Goal: Task Accomplishment & Management: Use online tool/utility

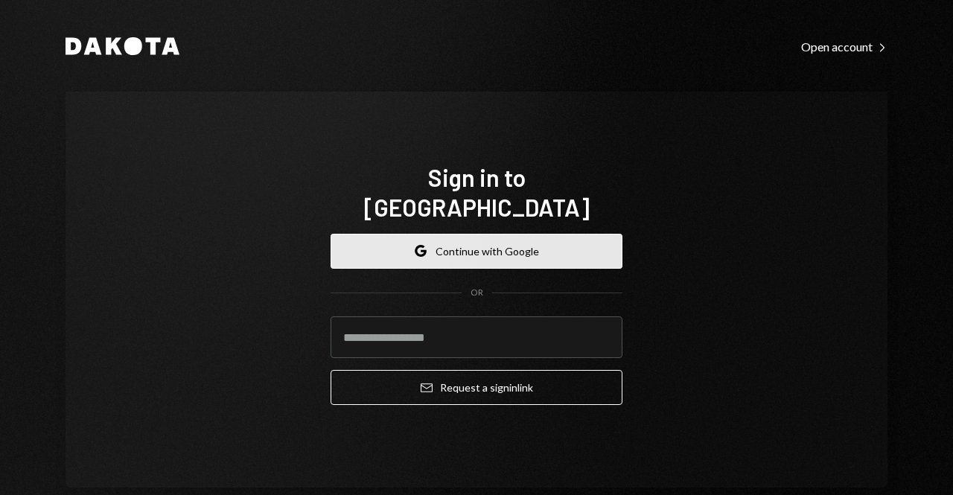
click at [451, 239] on button "Google Continue with Google" at bounding box center [477, 251] width 292 height 35
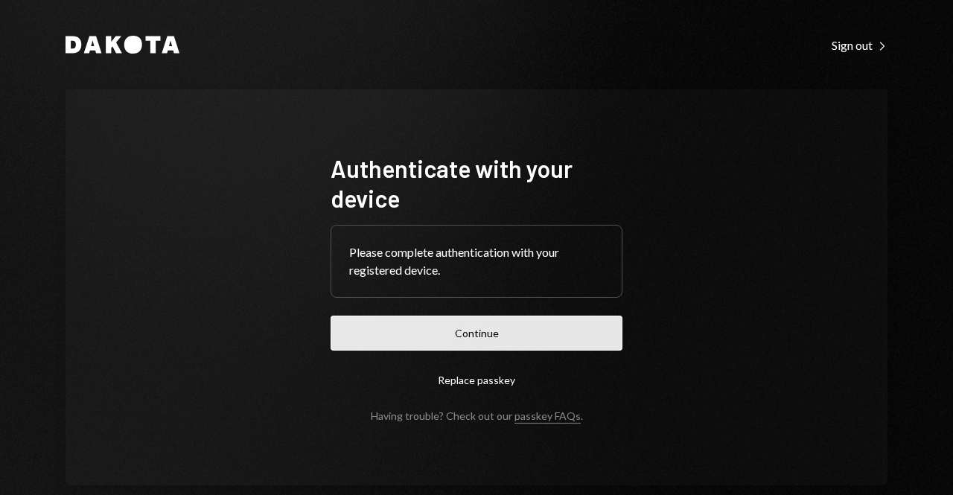
click at [445, 328] on button "Continue" at bounding box center [477, 333] width 292 height 35
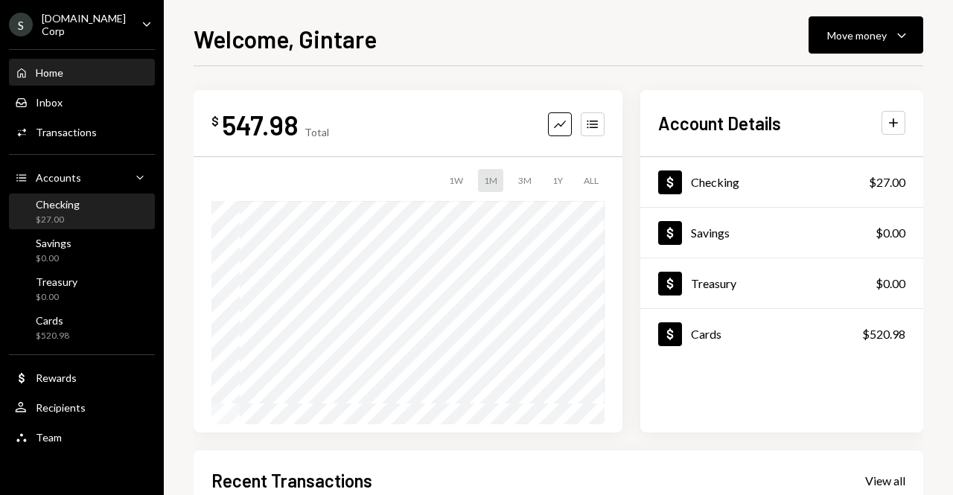
click at [100, 206] on div "Checking $27.00" at bounding box center [82, 212] width 134 height 28
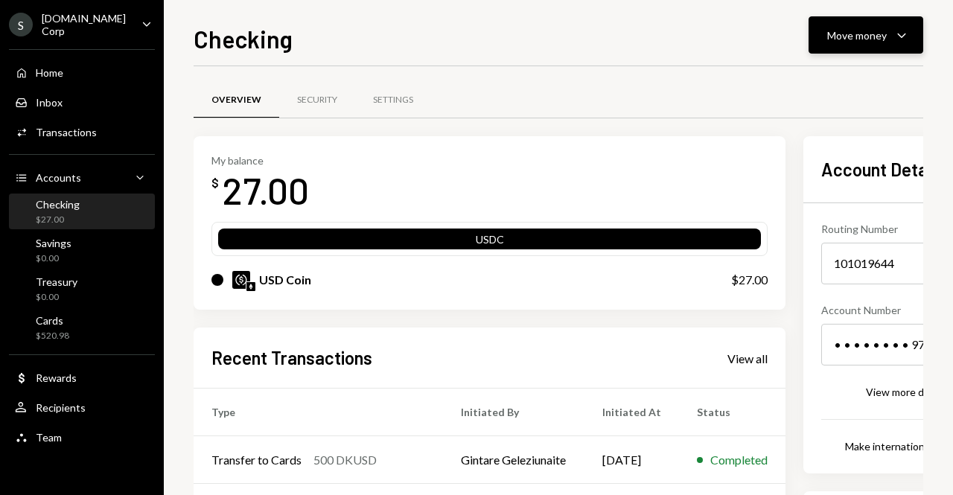
click at [862, 31] on div "Move money" at bounding box center [858, 36] width 60 height 16
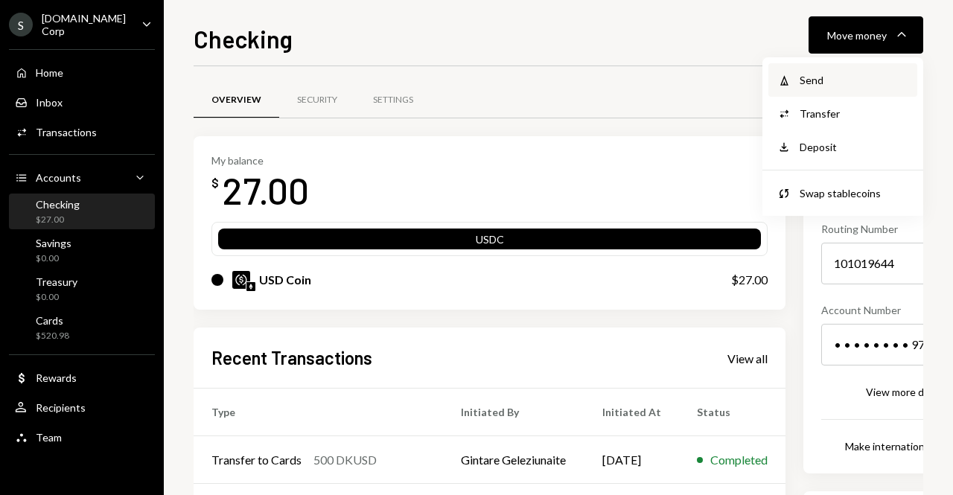
click at [831, 86] on div "Send" at bounding box center [854, 80] width 109 height 16
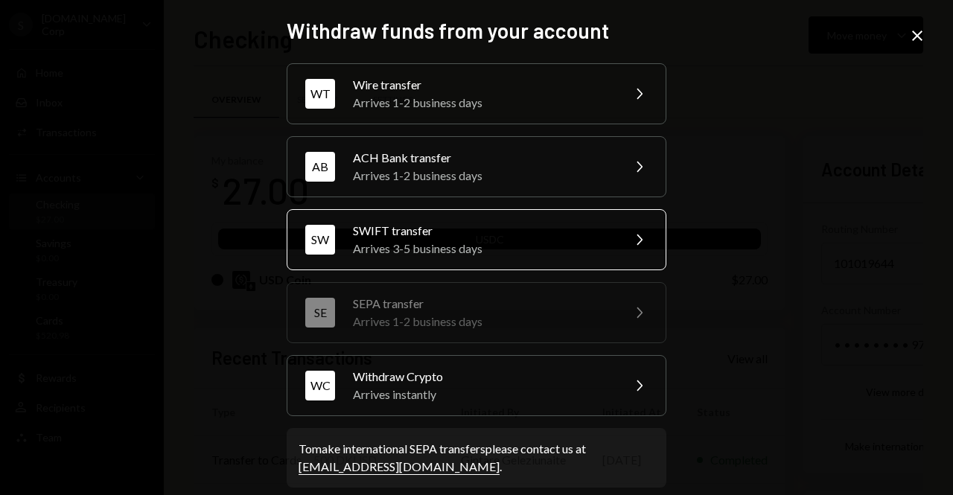
click at [504, 249] on div "Arrives 3-5 business days" at bounding box center [482, 249] width 259 height 18
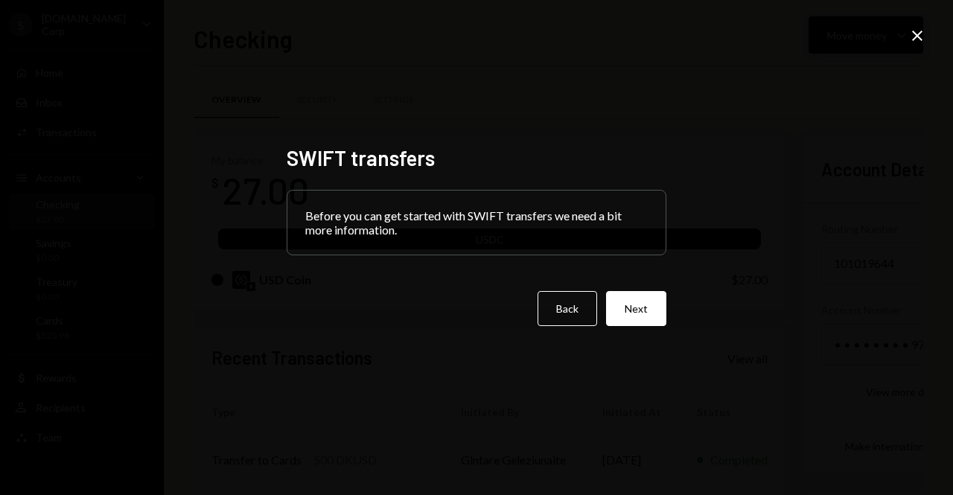
click at [925, 37] on icon "Close" at bounding box center [918, 36] width 18 height 18
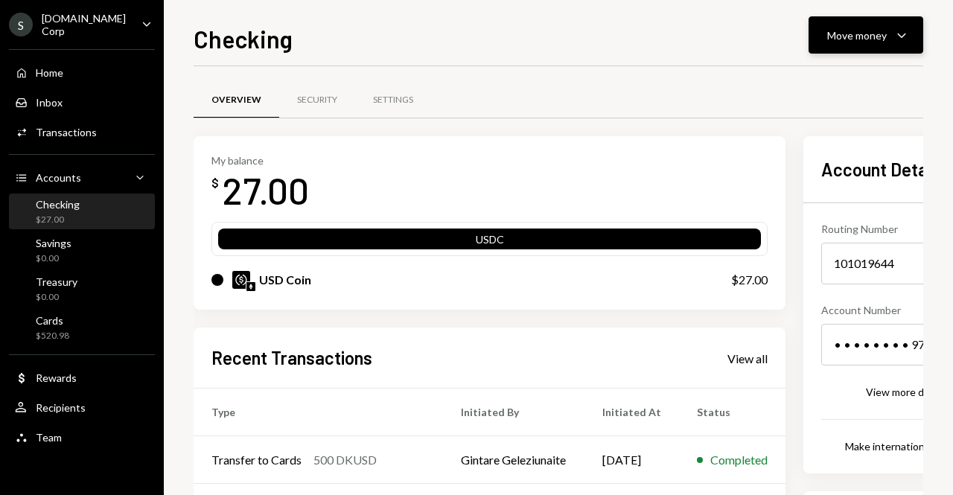
click at [889, 43] on div "Move money Caret Down" at bounding box center [866, 35] width 77 height 18
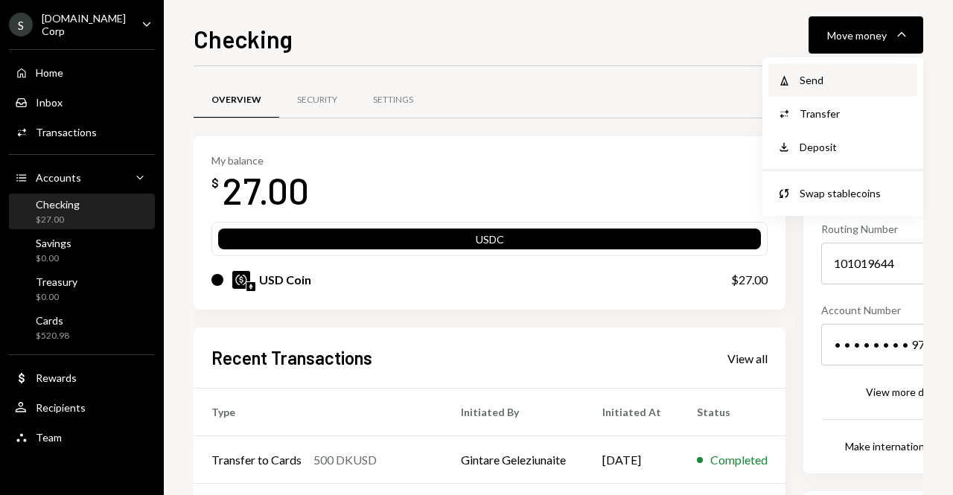
click at [829, 82] on div "Send" at bounding box center [854, 80] width 109 height 16
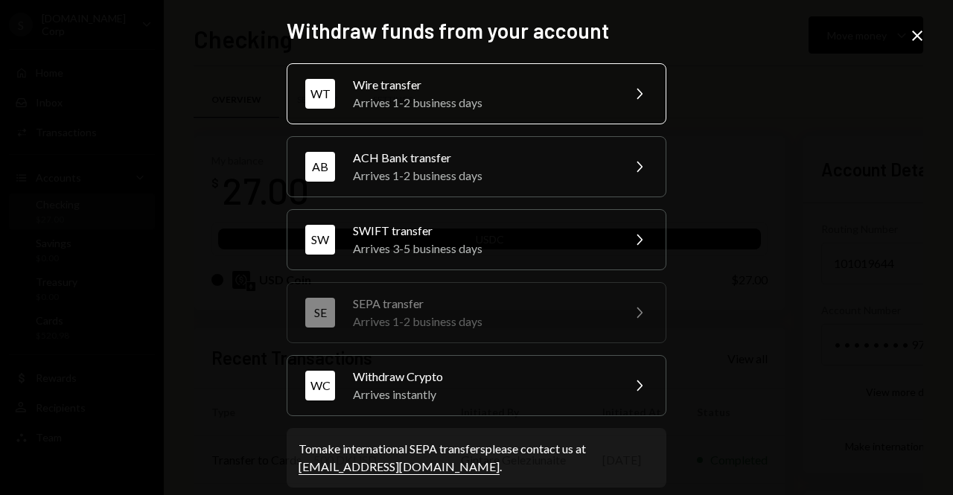
click at [559, 104] on div "Arrives 1-2 business days" at bounding box center [482, 103] width 259 height 18
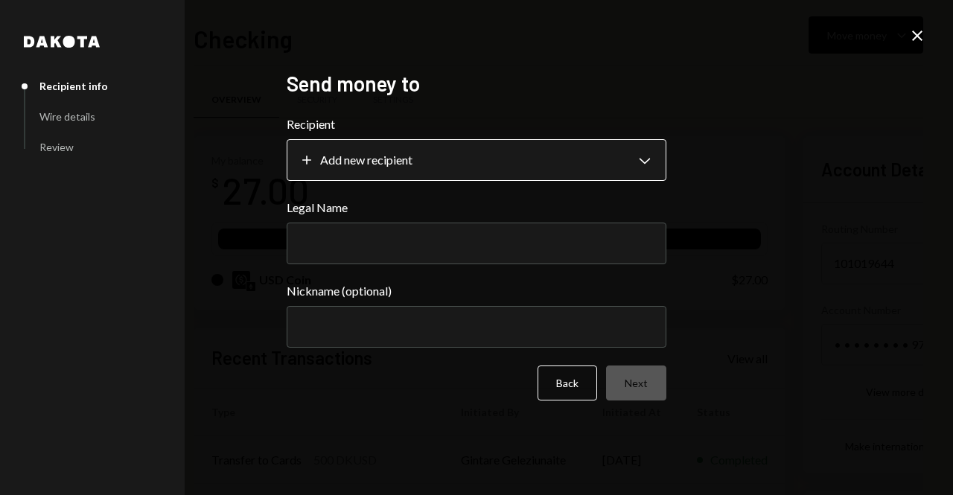
click at [555, 162] on body "S Sport.Fun Corp Caret Down Home Home Inbox Inbox Activities Transactions Accou…" at bounding box center [476, 247] width 953 height 495
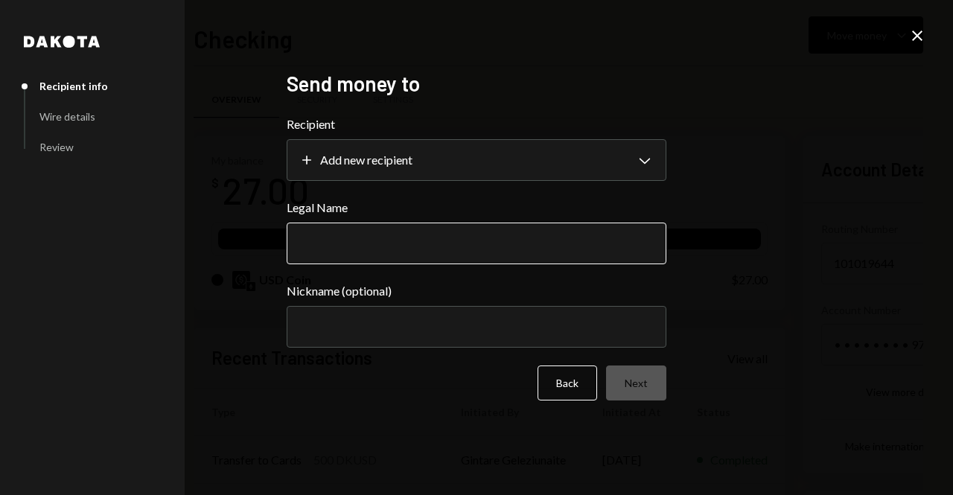
click at [402, 236] on input "Legal Name" at bounding box center [477, 244] width 380 height 42
click at [346, 235] on input "Legal Name" at bounding box center [477, 244] width 380 height 42
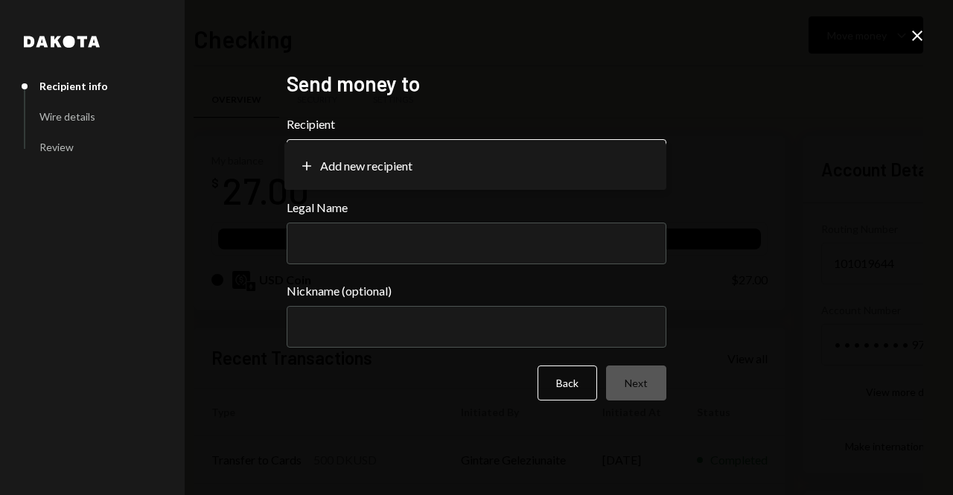
click at [310, 168] on body "S Sport.Fun Corp Caret Down Home Home Inbox Inbox Activities Transactions Accou…" at bounding box center [476, 247] width 953 height 495
click at [350, 169] on body "S Sport.Fun Corp Caret Down Home Home Inbox Inbox Activities Transactions Accou…" at bounding box center [476, 247] width 953 height 495
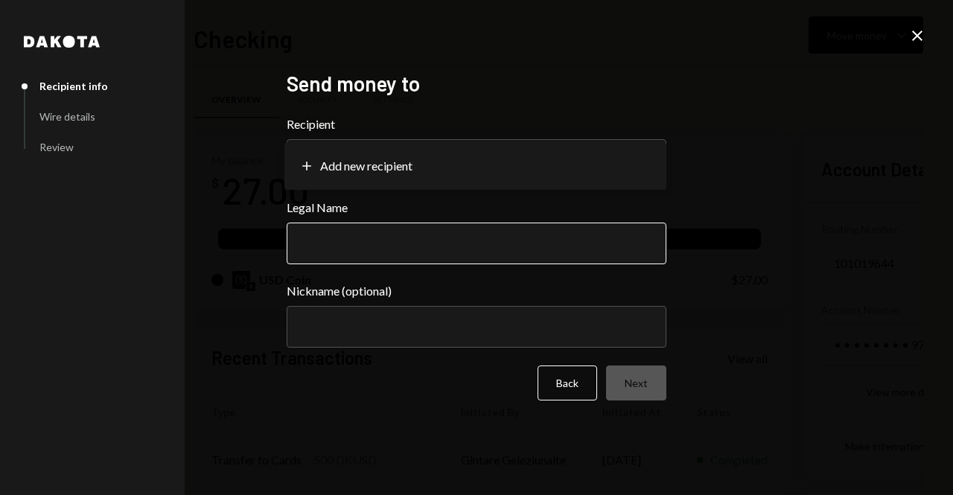
click at [366, 248] on input "Legal Name" at bounding box center [477, 244] width 380 height 42
click at [366, 247] on input "Legal Name" at bounding box center [477, 244] width 380 height 42
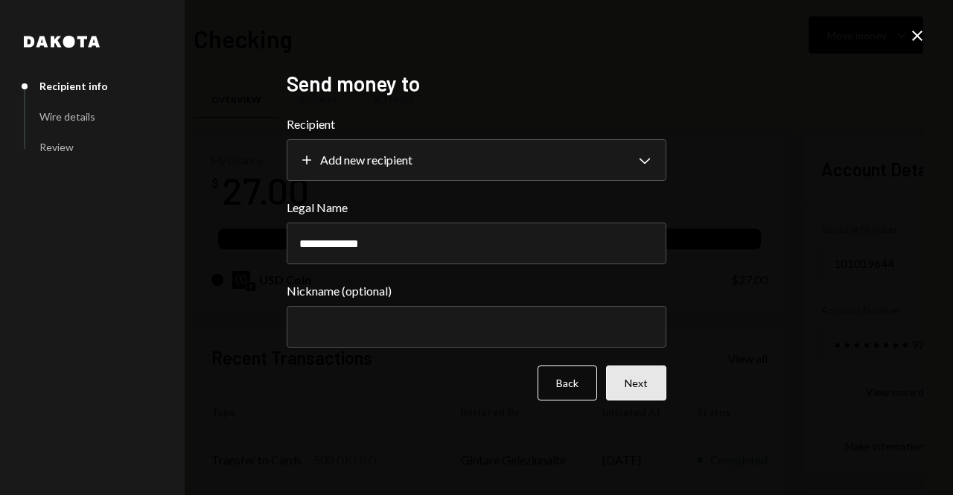
type input "**********"
click at [650, 381] on button "Next" at bounding box center [636, 383] width 60 height 35
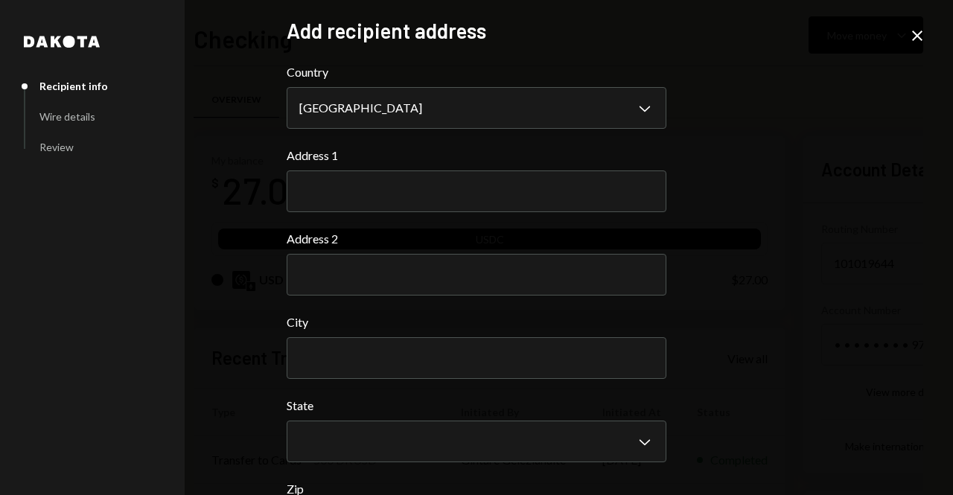
click at [924, 37] on icon "Close" at bounding box center [918, 36] width 18 height 18
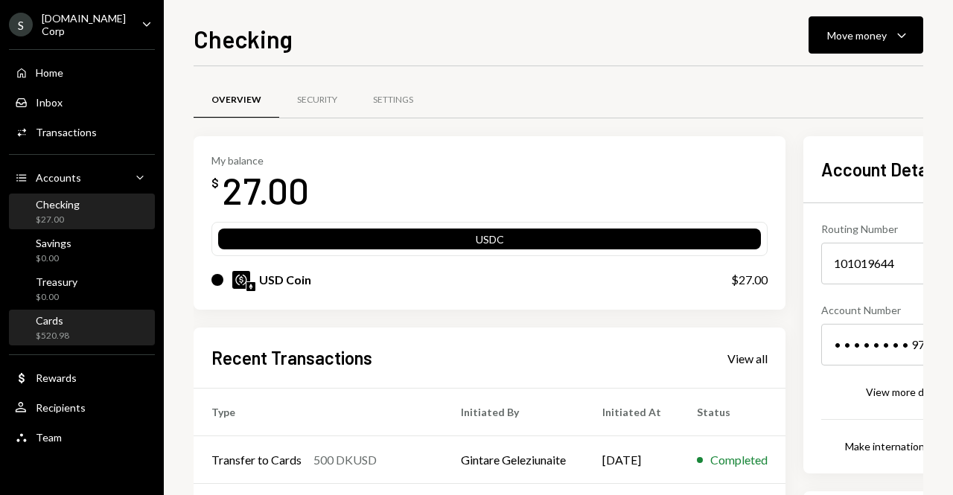
click at [86, 320] on div "Cards $520.98" at bounding box center [82, 328] width 134 height 28
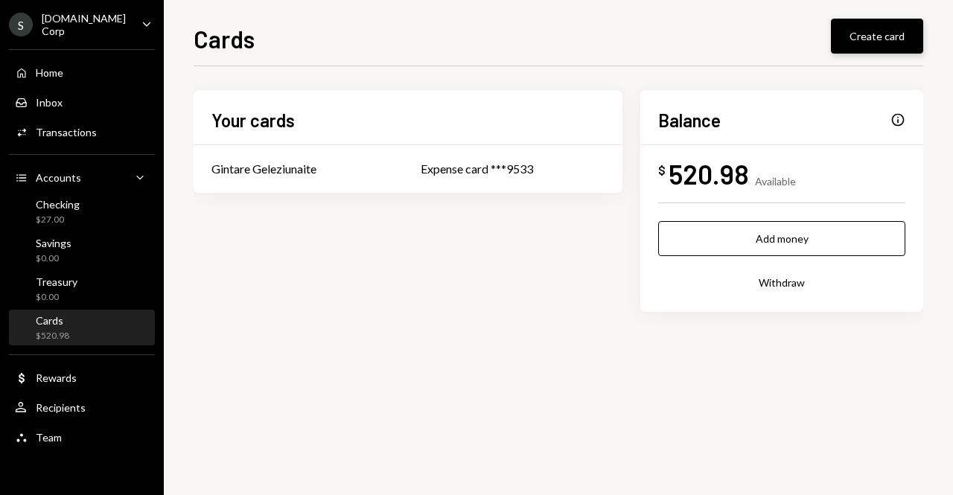
click at [889, 40] on button "Create card" at bounding box center [877, 36] width 92 height 35
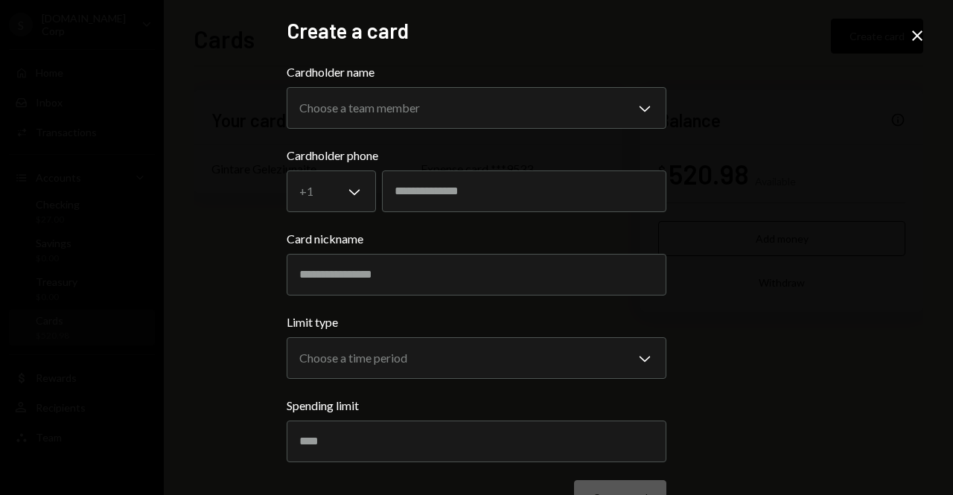
click at [924, 39] on icon "Close" at bounding box center [918, 36] width 18 height 18
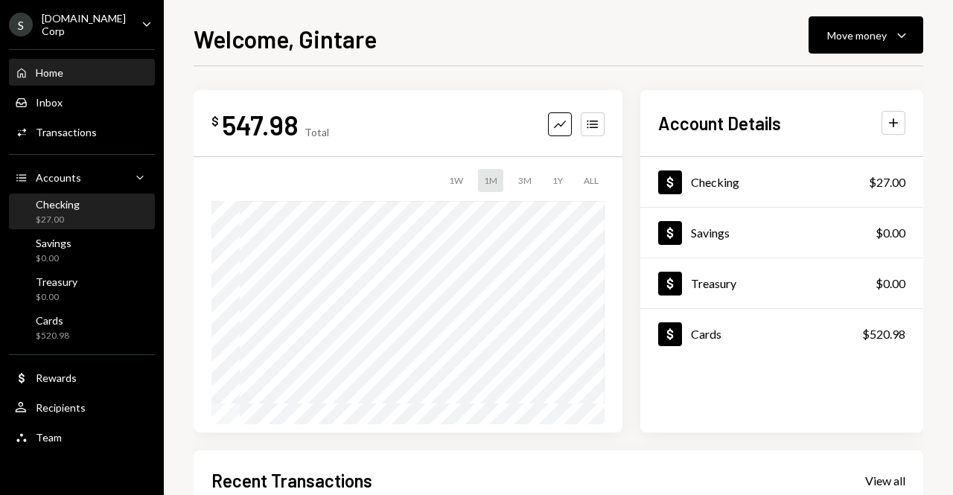
click at [127, 195] on div "Checking $27.00" at bounding box center [82, 212] width 134 height 34
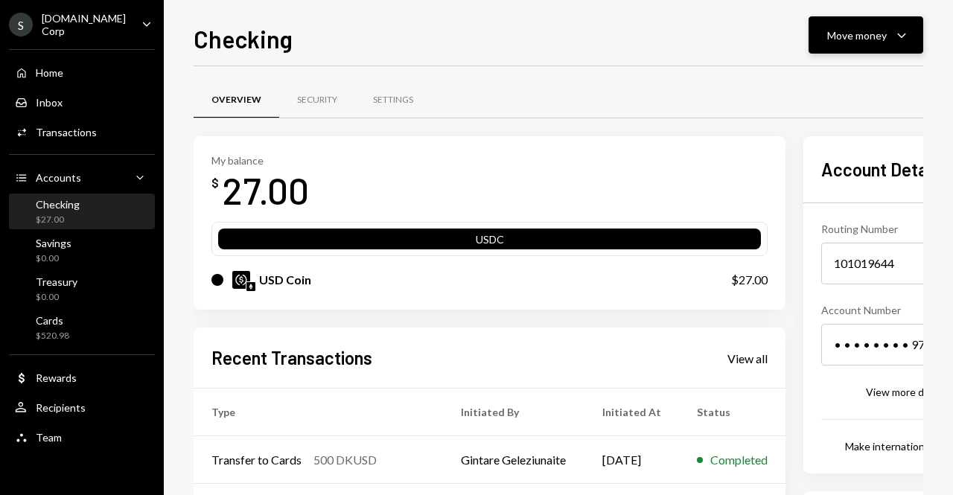
click at [883, 36] on div "Move money" at bounding box center [858, 36] width 60 height 16
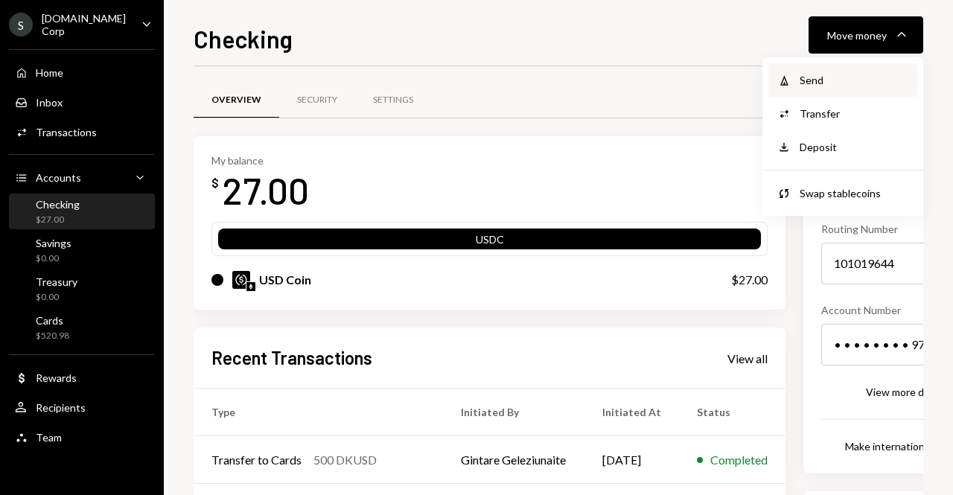
click at [833, 91] on div "Withdraw Send" at bounding box center [843, 80] width 149 height 34
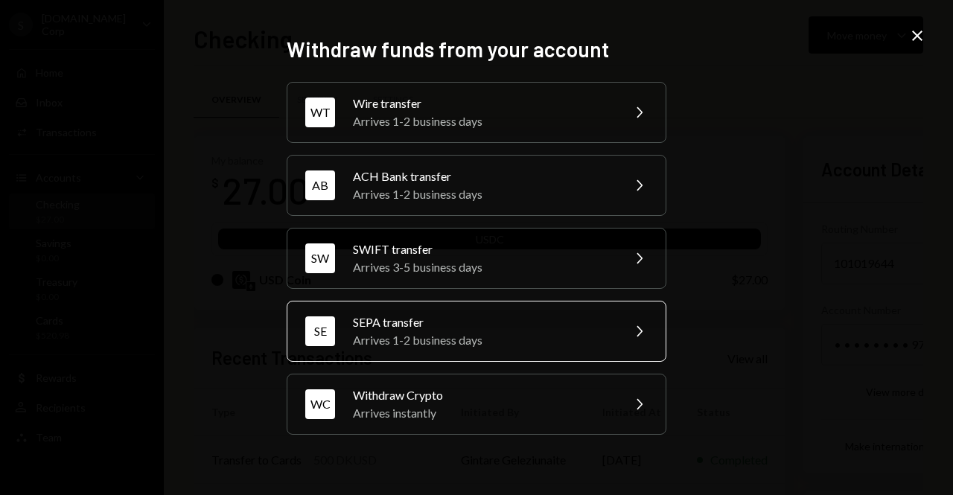
click at [510, 342] on div "Arrives 1-2 business days" at bounding box center [482, 340] width 259 height 18
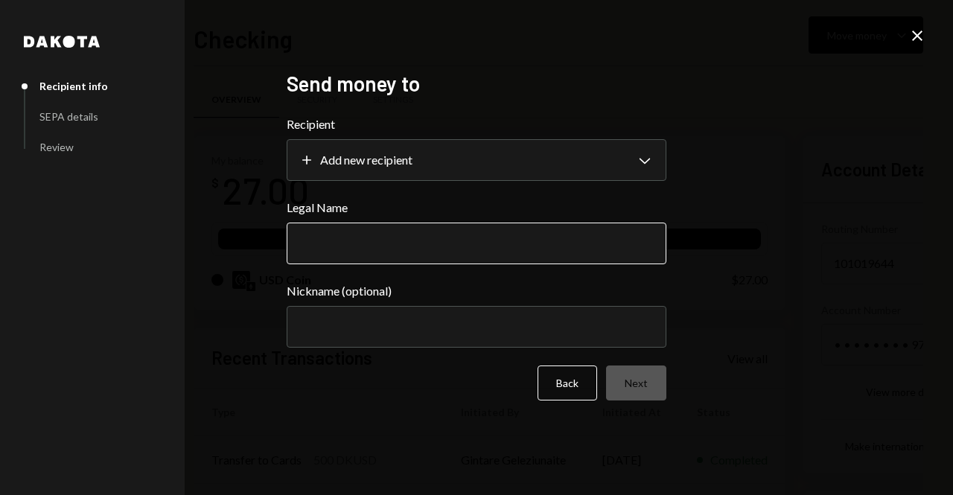
click at [399, 241] on input "Legal Name" at bounding box center [477, 244] width 380 height 42
type input "**********"
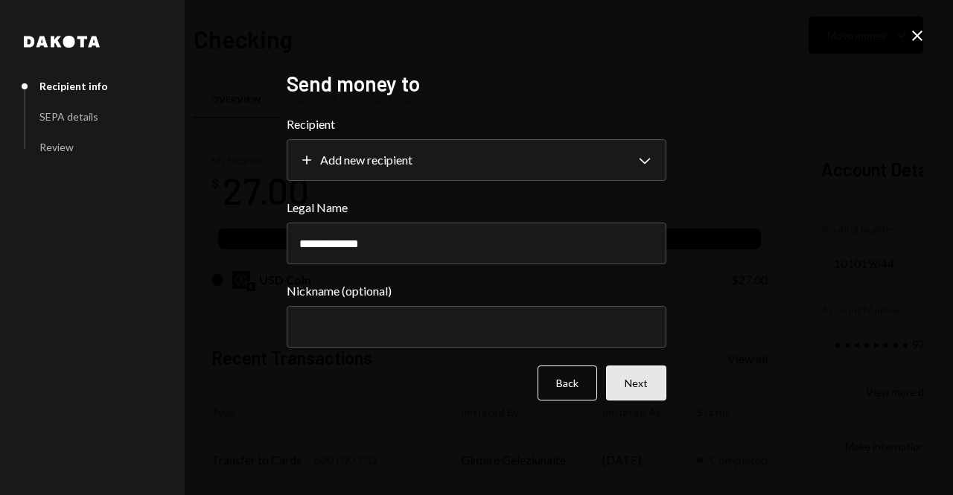
click at [637, 391] on button "Next" at bounding box center [636, 383] width 60 height 35
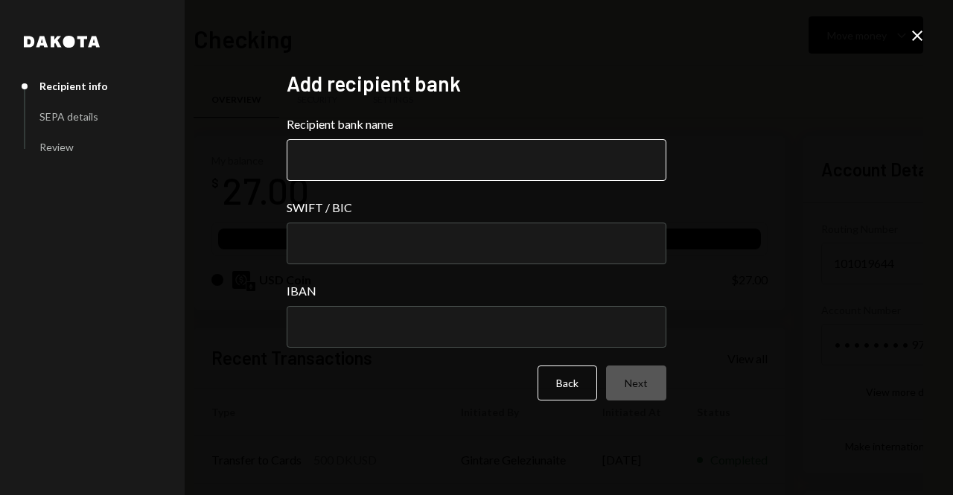
click at [413, 169] on input "Recipient bank name" at bounding box center [477, 160] width 380 height 42
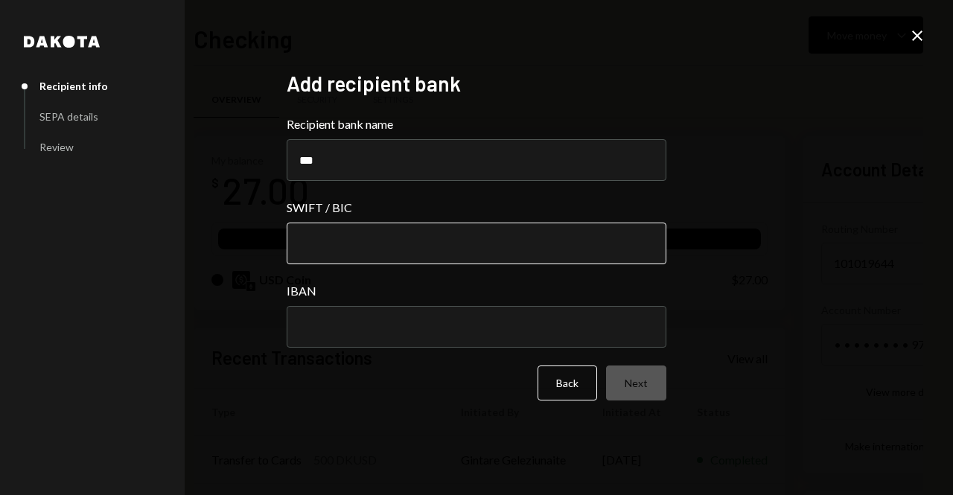
type input "***"
click at [444, 245] on input "SWIFT / BIC" at bounding box center [477, 244] width 380 height 42
paste input "********"
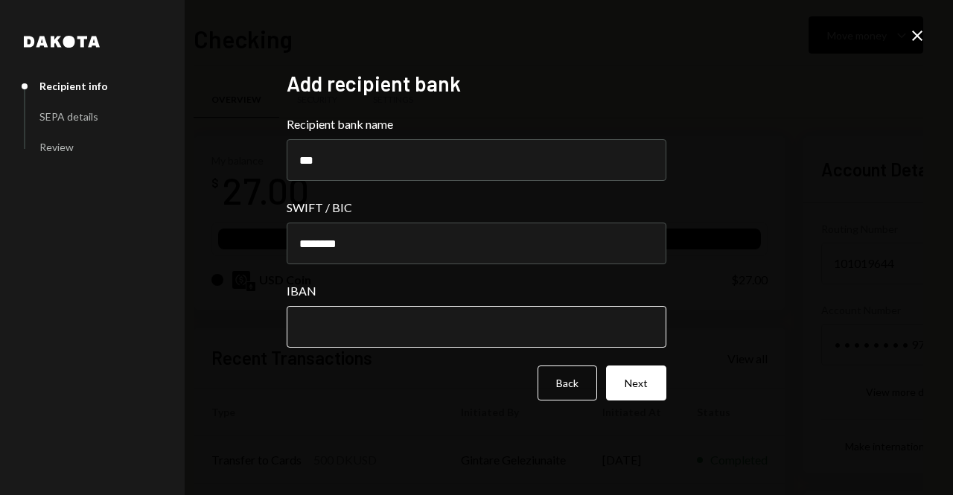
type input "********"
click at [424, 306] on input "IBAN" at bounding box center [477, 327] width 380 height 42
paste input "**********"
type input "**********"
click at [622, 384] on button "Next" at bounding box center [636, 383] width 60 height 35
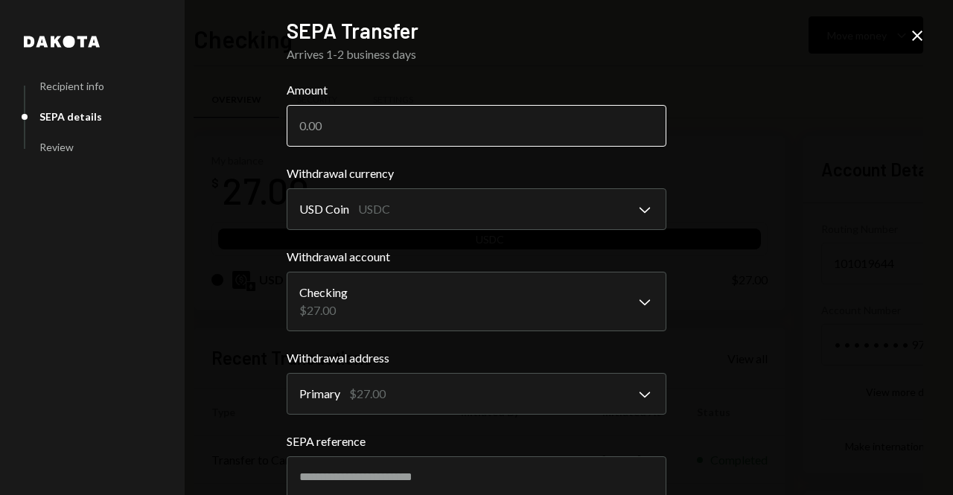
click at [422, 121] on input "Amount" at bounding box center [477, 126] width 380 height 42
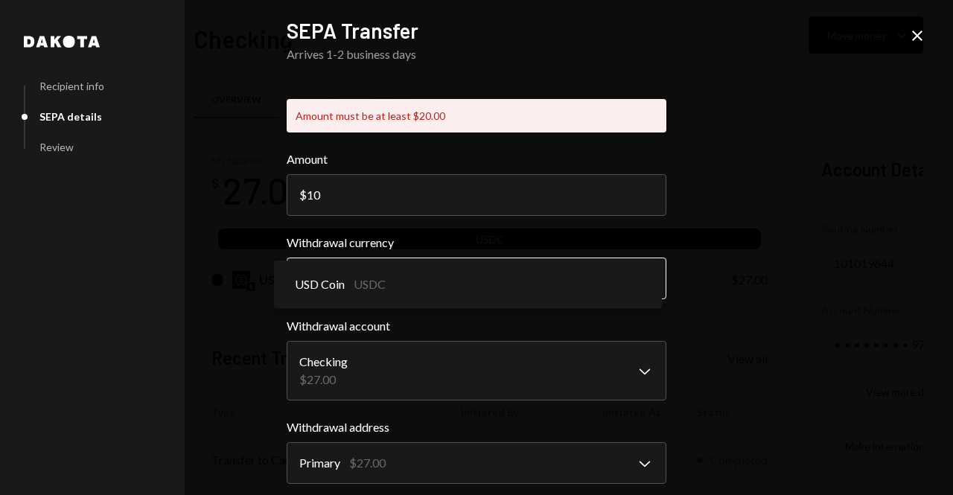
click at [474, 216] on form "**********" at bounding box center [477, 435] width 380 height 571
click at [450, 208] on input "10" at bounding box center [477, 195] width 380 height 42
type input "1"
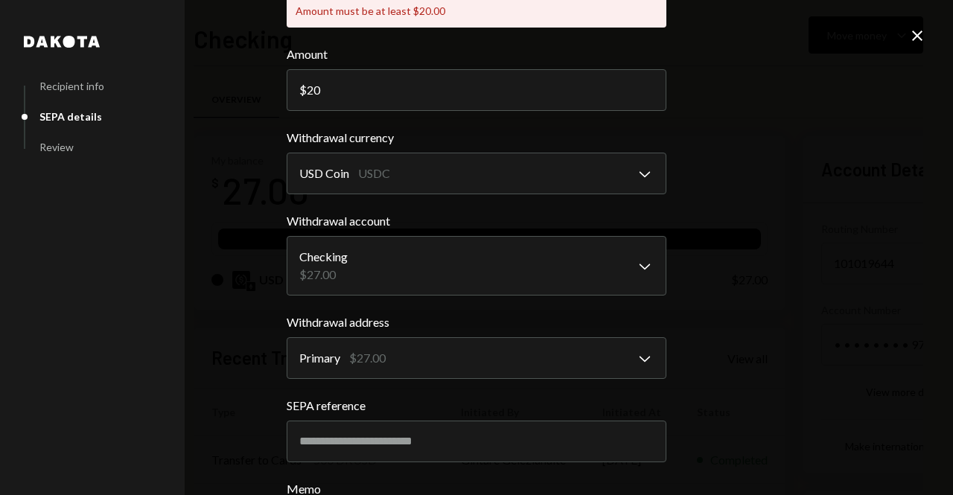
scroll to position [149, 0]
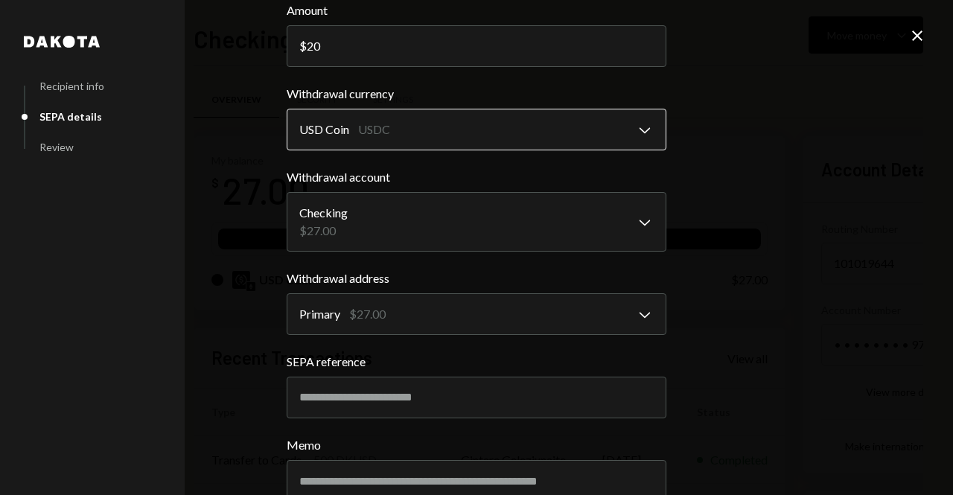
type input "20"
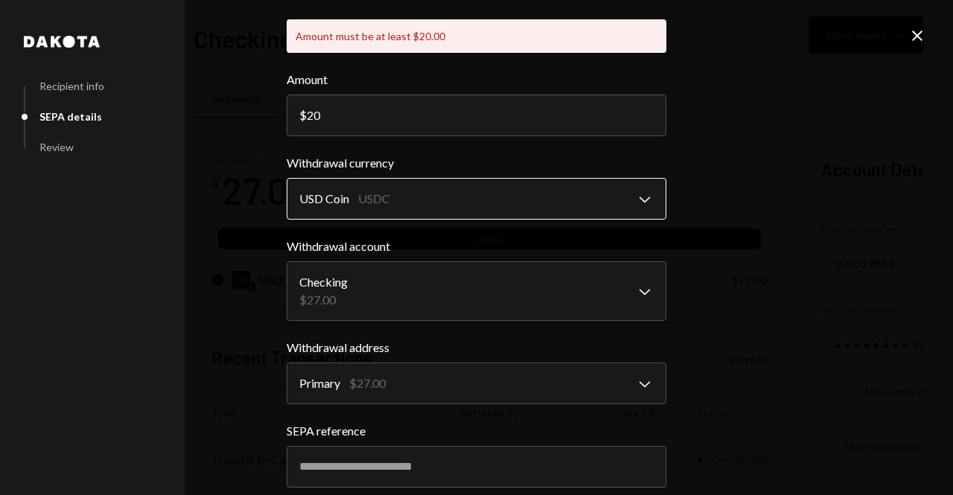
click at [598, 145] on body "S [DOMAIN_NAME] Corp Caret Down Home Home Inbox Inbox Activities Transactions A…" at bounding box center [476, 247] width 953 height 495
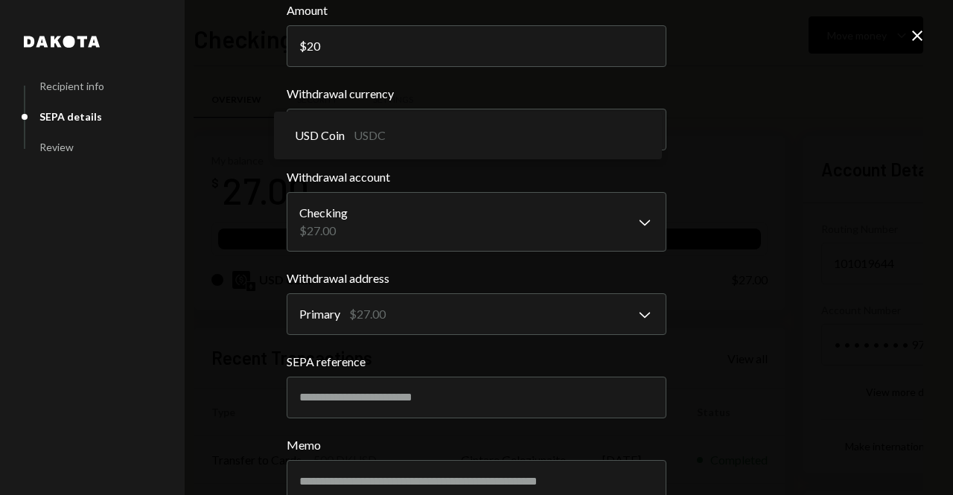
click at [696, 279] on div "**********" at bounding box center [476, 247] width 953 height 495
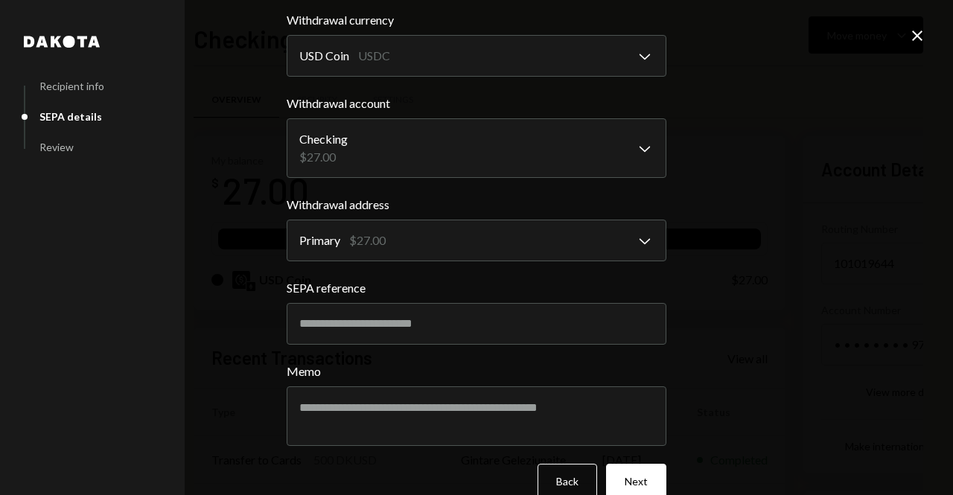
scroll to position [154, 0]
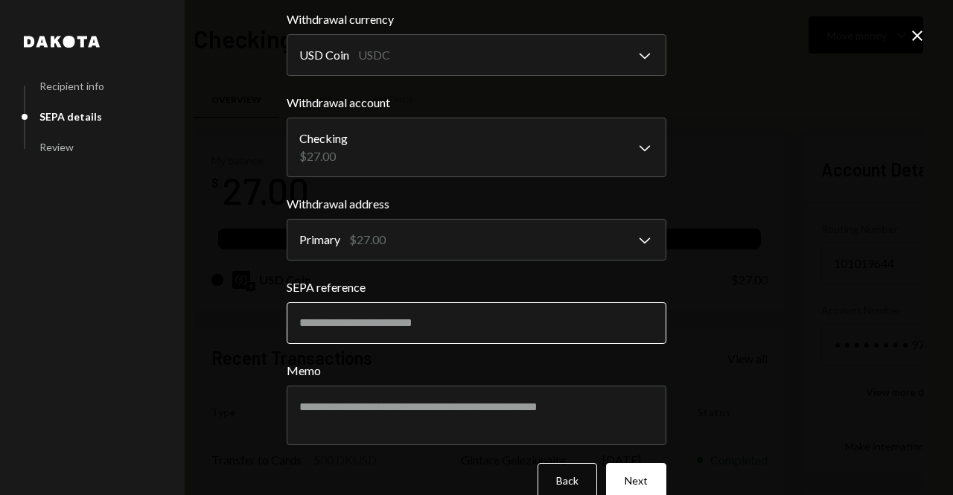
click at [541, 330] on input "SEPA reference" at bounding box center [477, 323] width 380 height 42
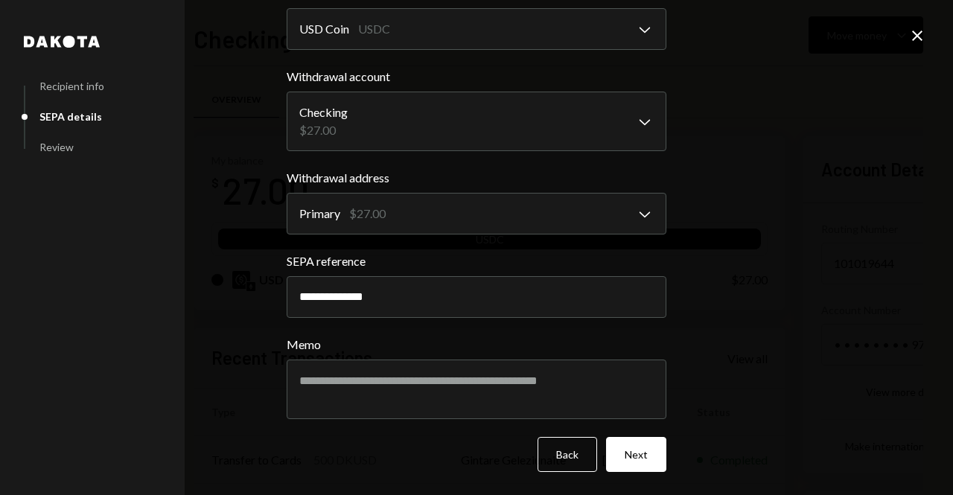
scroll to position [180, 0]
type input "**********"
click at [645, 451] on button "Next" at bounding box center [636, 454] width 60 height 35
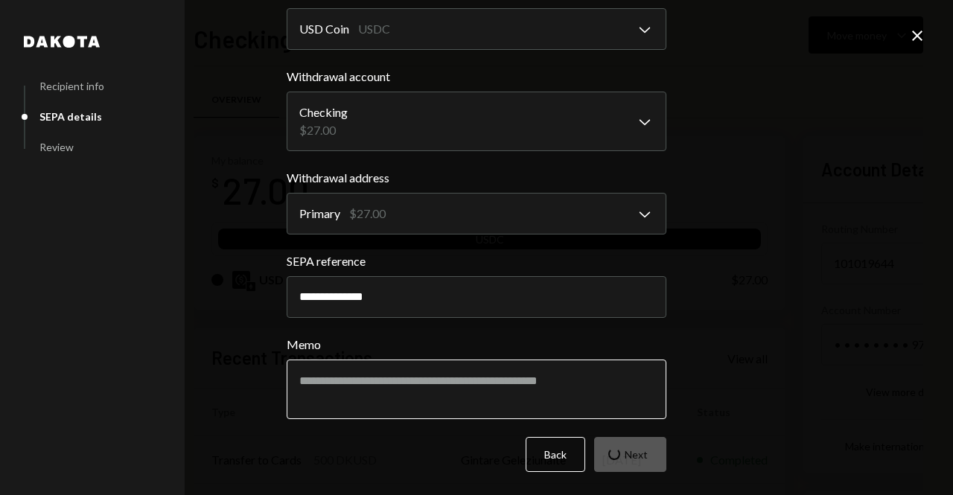
scroll to position [16, 0]
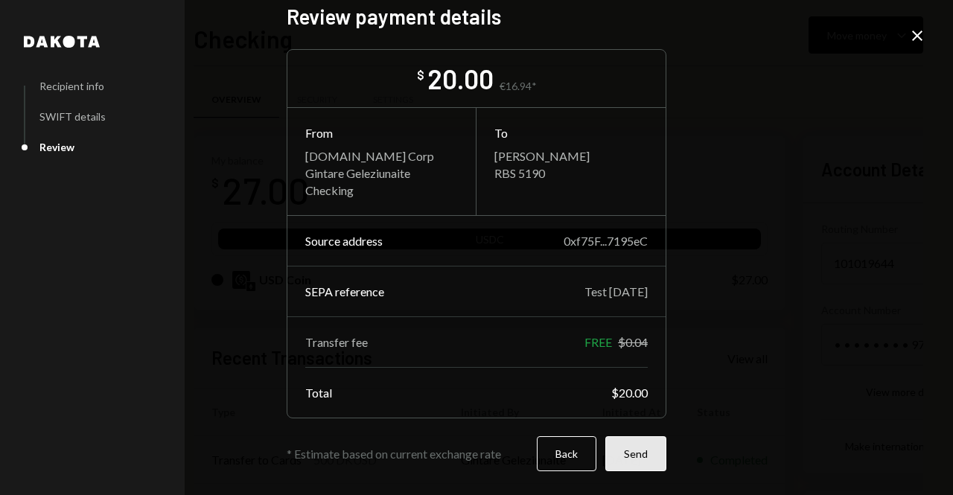
click at [623, 444] on button "Send" at bounding box center [636, 453] width 61 height 35
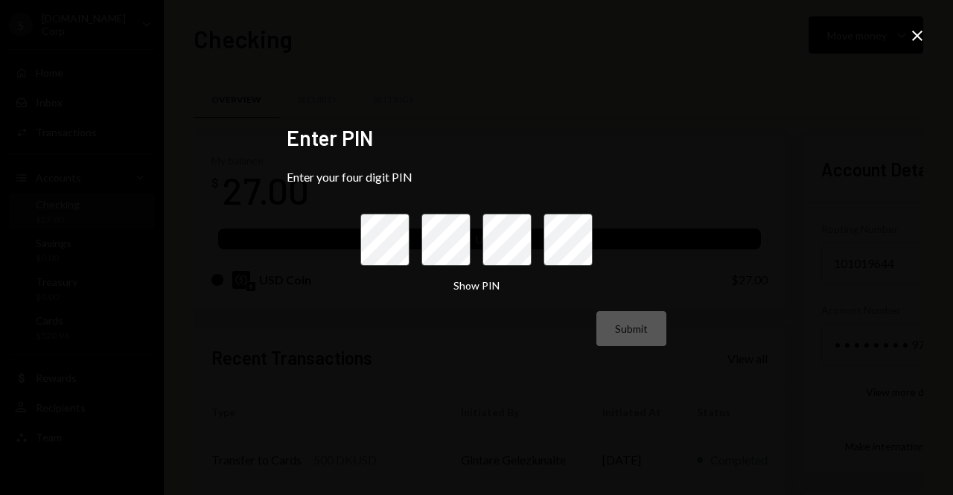
scroll to position [0, 0]
